Goal: Task Accomplishment & Management: Manage account settings

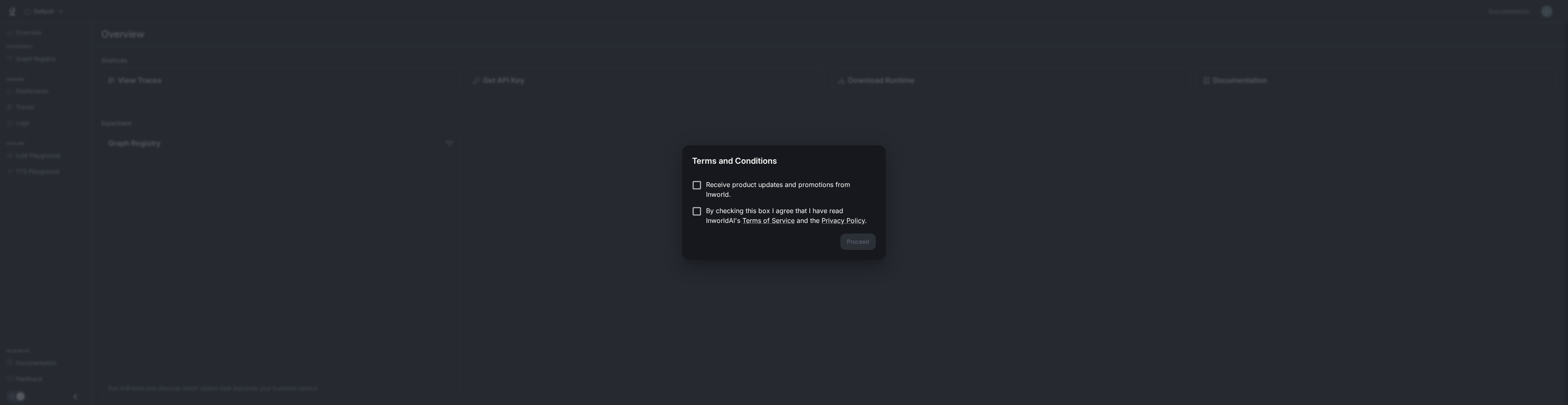
click at [750, 182] on p "Receive product updates and promotions from Inworld." at bounding box center [788, 189] width 163 height 19
click at [718, 213] on p "By checking this box I agree that I have read InworldAI's Terms of Service and …" at bounding box center [788, 216] width 163 height 19
click at [869, 243] on button "Proceed" at bounding box center [858, 242] width 35 height 16
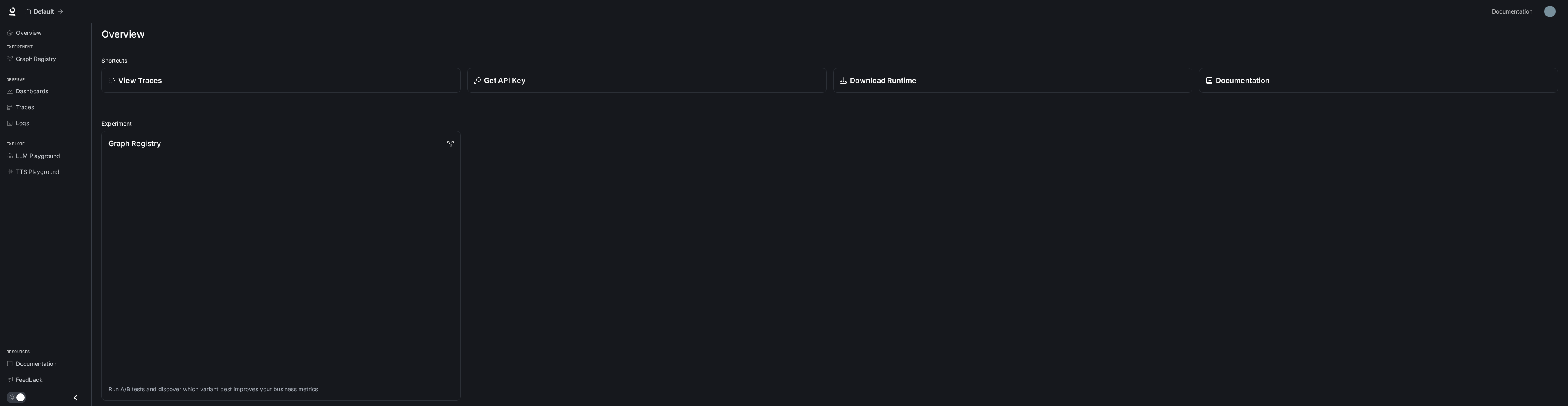
click at [1546, 10] on img "button" at bounding box center [1550, 11] width 12 height 12
click at [1485, 63] on span "Billing" at bounding box center [1498, 60] width 106 height 8
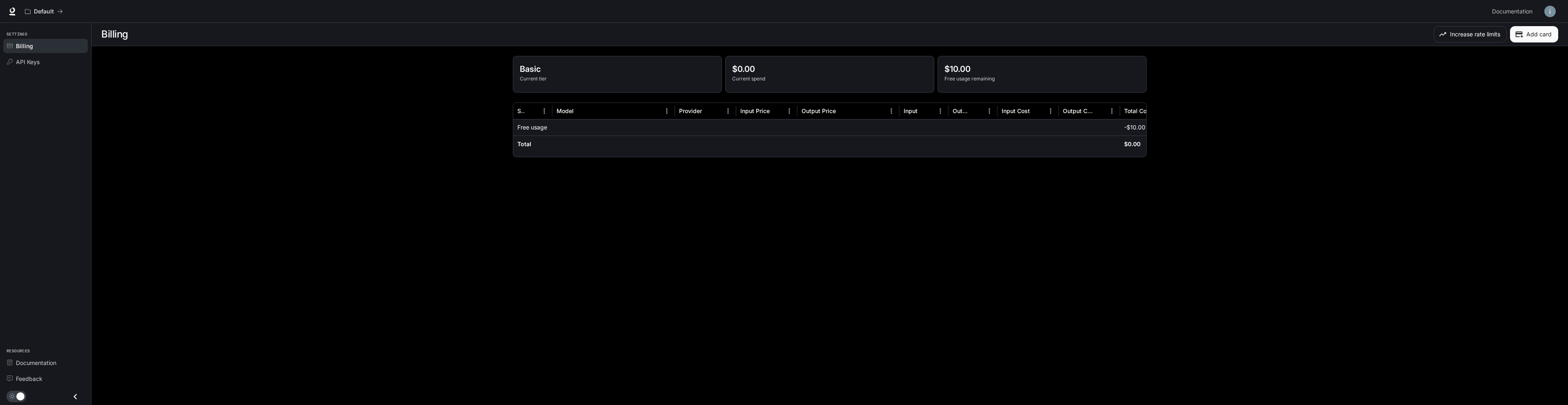
click at [1529, 36] on button "Add card" at bounding box center [1534, 34] width 48 height 16
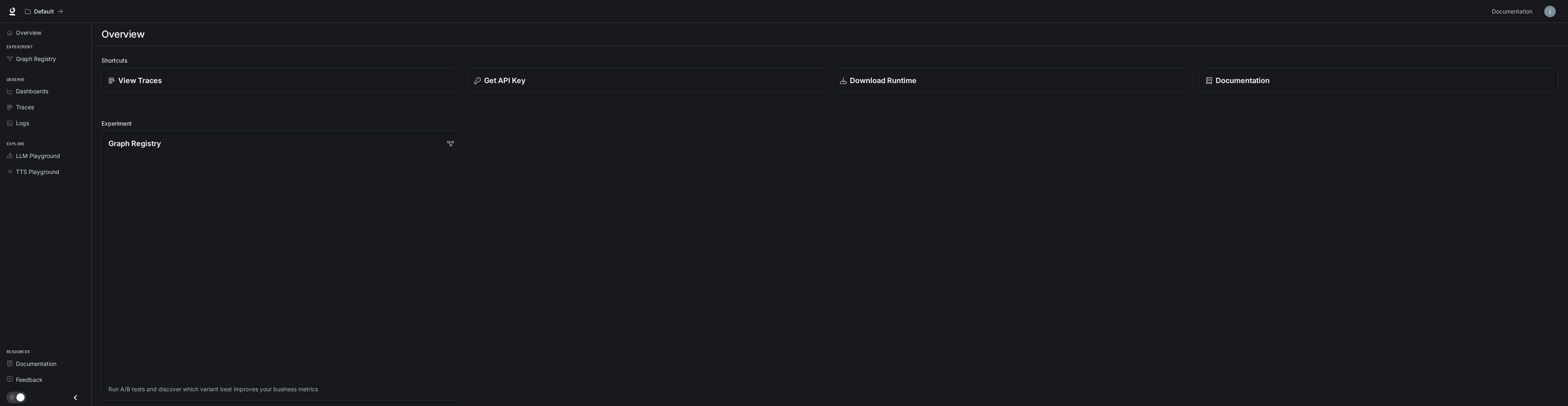
click at [1550, 7] on img "button" at bounding box center [1550, 11] width 12 height 12
click at [1461, 59] on span "Billing" at bounding box center [1498, 60] width 106 height 8
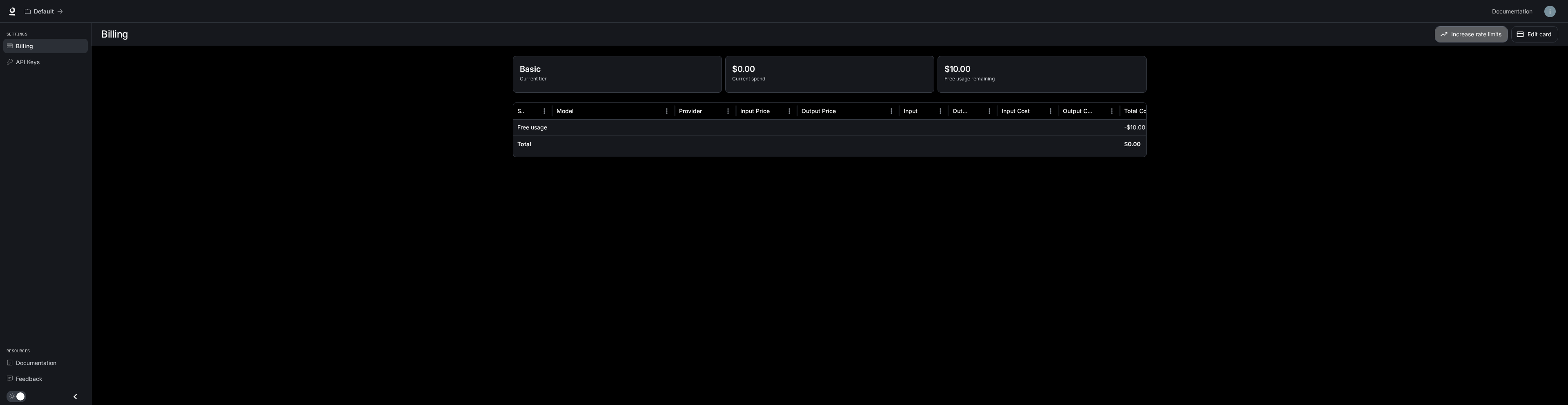
click at [1480, 31] on button "Increase rate limits" at bounding box center [1471, 34] width 73 height 16
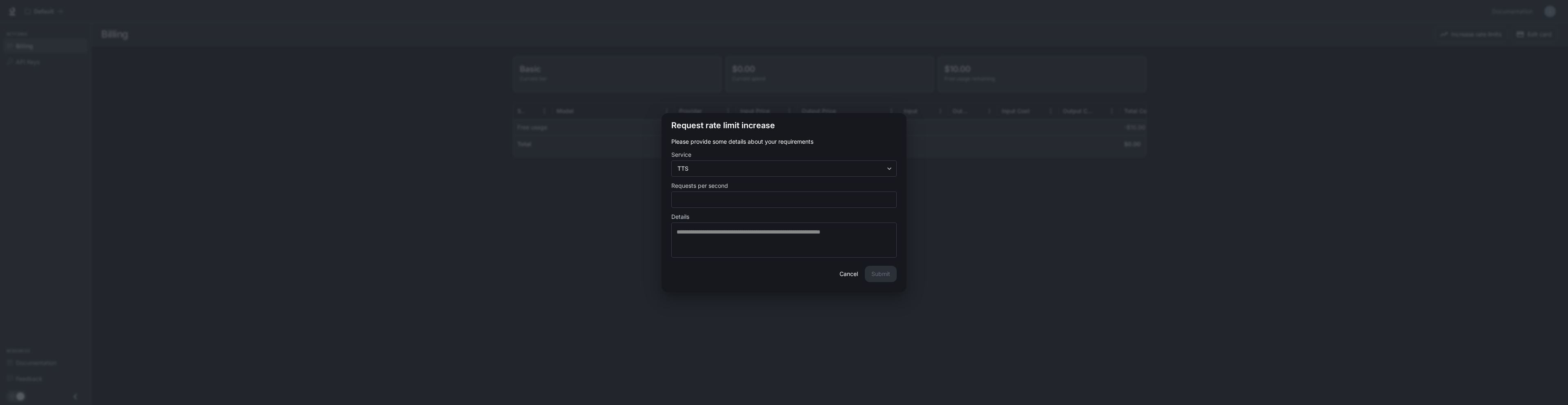
click at [956, 136] on div "**********" at bounding box center [784, 202] width 1568 height 405
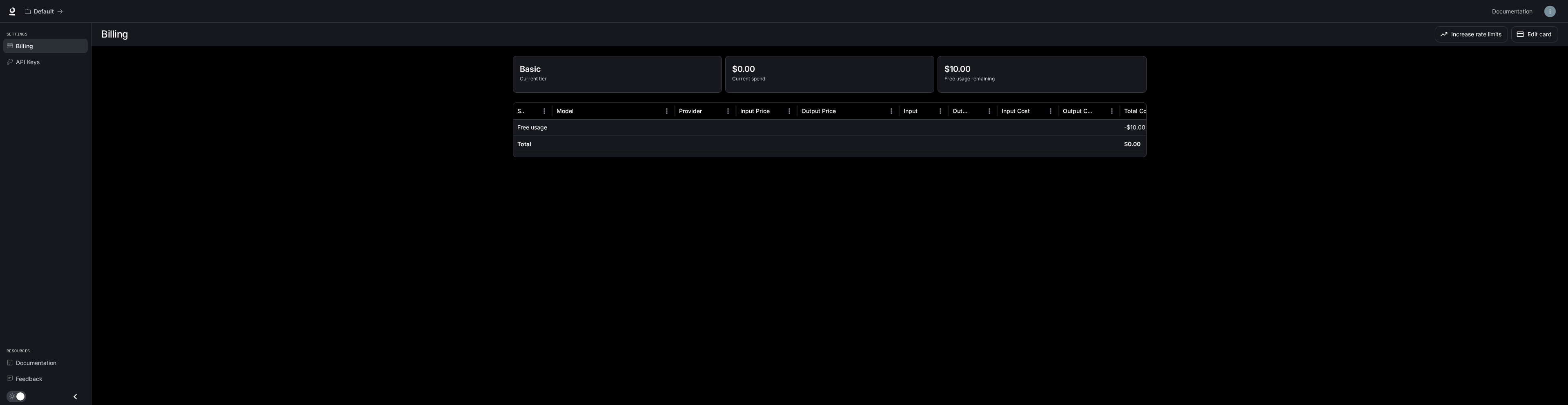
click at [612, 66] on p "Basic" at bounding box center [617, 69] width 195 height 12
click at [1446, 38] on icon "button" at bounding box center [1443, 34] width 8 height 8
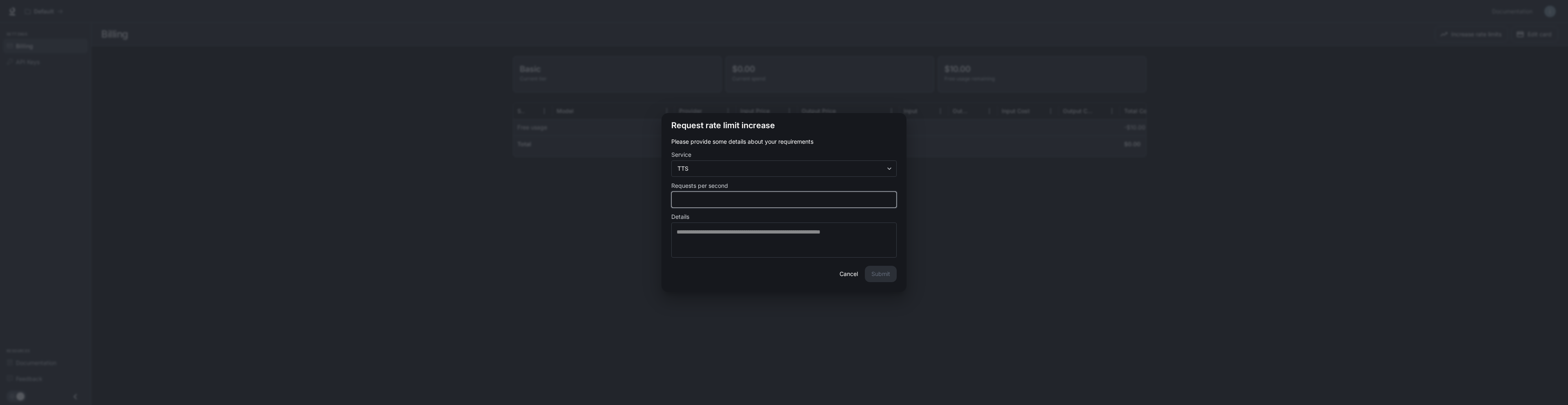
click at [749, 200] on input "*" at bounding box center [784, 199] width 225 height 8
click at [1009, 213] on div "**********" at bounding box center [784, 202] width 1568 height 405
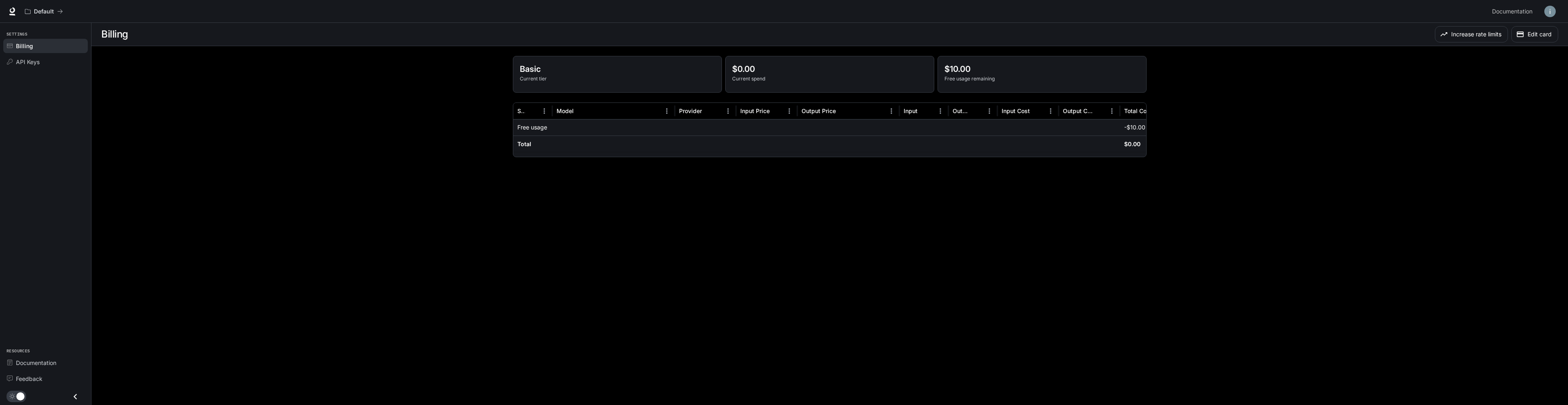
click at [989, 244] on main "Billing Increase rate limits Edit card Basic Current tier $0.00 Current spend $…" at bounding box center [830, 214] width 1477 height 382
